Goal: Task Accomplishment & Management: Complete application form

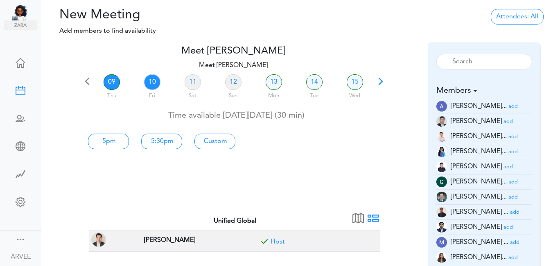
click at [151, 83] on link "10" at bounding box center [152, 82] width 16 height 16
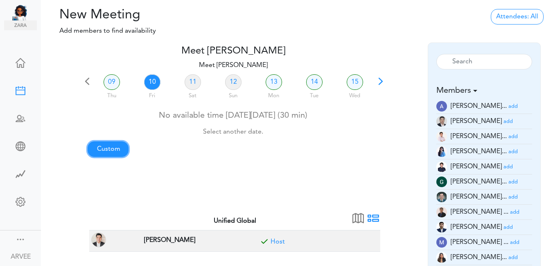
click at [104, 149] on link "Custom" at bounding box center [108, 150] width 41 height 16
type input "Meet [PERSON_NAME]"
type input "[URL][DOMAIN_NAME][SECURITY_DATA]"
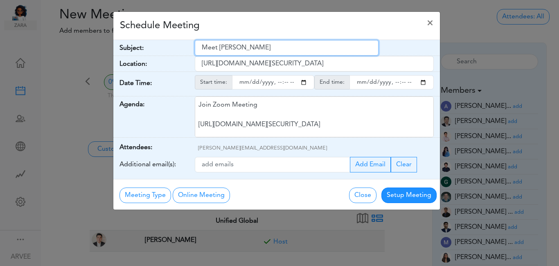
click at [201, 46] on input "Meet [PERSON_NAME]" at bounding box center [287, 48] width 184 height 16
drag, startPoint x: 202, startPoint y: 46, endPoint x: 290, endPoint y: 52, distance: 88.6
click at [290, 52] on input "Meet [PERSON_NAME]" at bounding box center [287, 48] width 184 height 16
paste input "Internal Call | Anthropic ([PERSON_NAME])"
type input "Internal Call | Anthropic ([PERSON_NAME])"
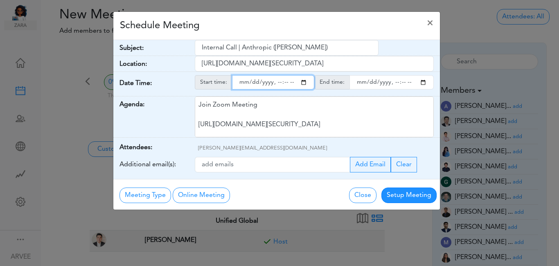
click at [305, 85] on input "starttime" at bounding box center [273, 82] width 82 height 14
click at [276, 83] on input "starttime" at bounding box center [273, 82] width 82 height 14
type input "[DATE]T16:01"
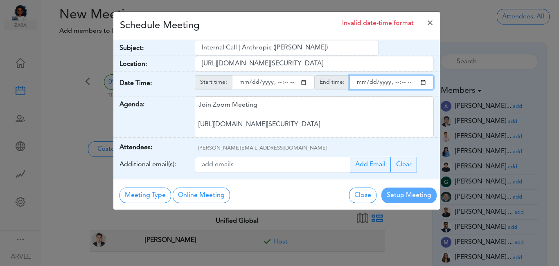
click at [424, 83] on input "endtime" at bounding box center [391, 82] width 84 height 14
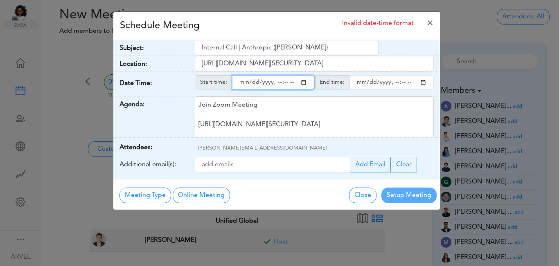
type input "[DATE]T18:01"
click at [284, 83] on input "starttime" at bounding box center [273, 82] width 82 height 14
type input "[DATE]T16:00"
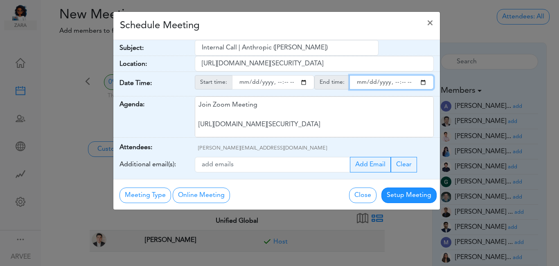
click at [420, 84] on input "endtime" at bounding box center [391, 82] width 84 height 14
click at [394, 82] on input "endtime" at bounding box center [391, 82] width 84 height 14
type input "[DATE]T16:30"
click at [322, 27] on div "Schedule Meeting ×" at bounding box center [276, 26] width 326 height 28
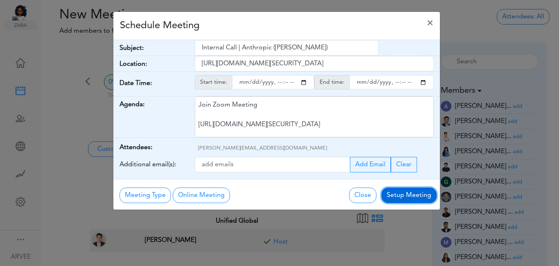
click at [400, 195] on button "Setup Meeting" at bounding box center [408, 196] width 55 height 16
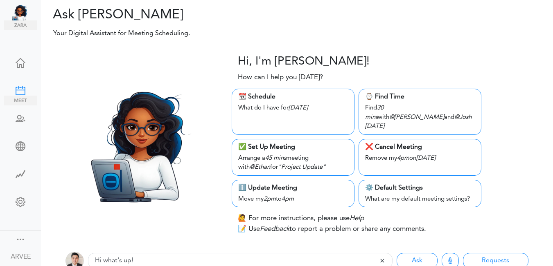
click at [20, 89] on div at bounding box center [20, 90] width 33 height 8
